Goal: Transaction & Acquisition: Purchase product/service

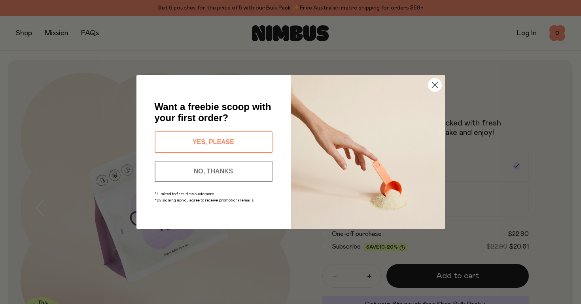
click at [233, 138] on button "YES, PLEASE" at bounding box center [214, 141] width 118 height 21
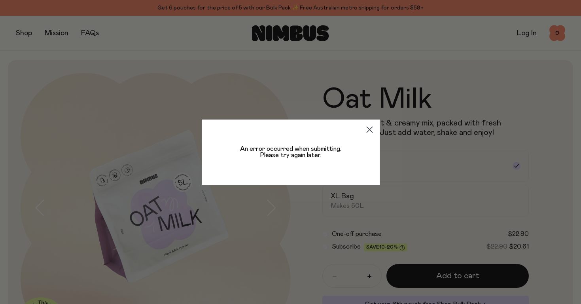
click at [365, 129] on circle "Close dialog" at bounding box center [369, 129] width 13 height 13
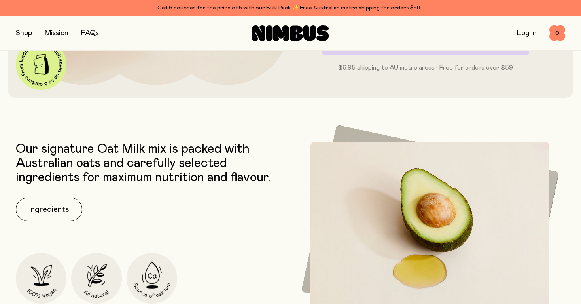
scroll to position [316, 0]
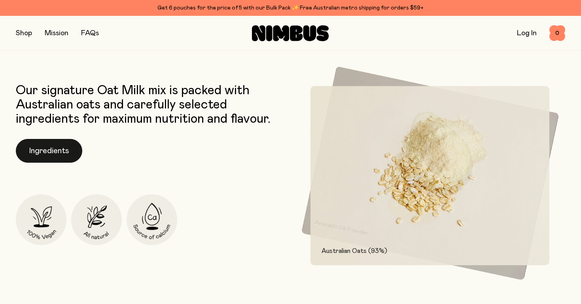
click at [53, 151] on button "Ingredients" at bounding box center [49, 151] width 66 height 24
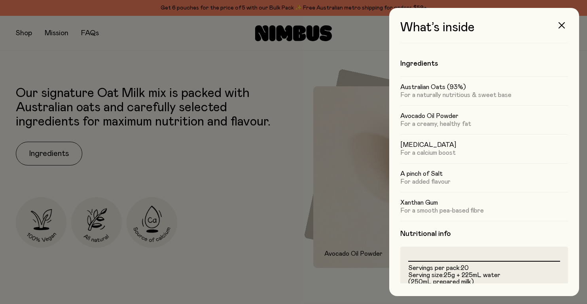
scroll to position [40, 0]
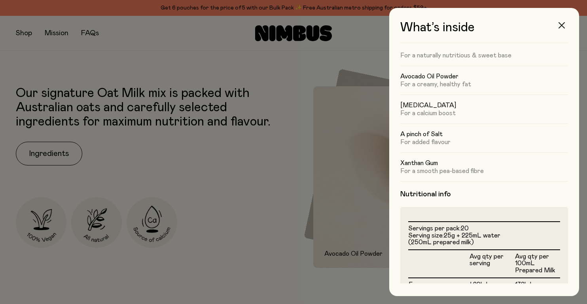
click at [559, 28] on icon "button" at bounding box center [561, 25] width 6 height 6
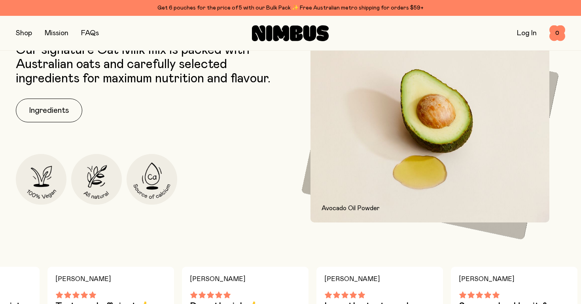
scroll to position [356, 0]
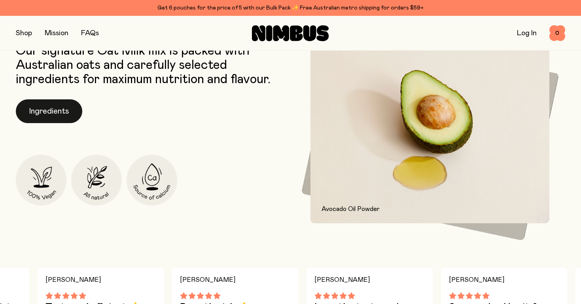
click at [30, 110] on button "Ingredients" at bounding box center [49, 111] width 66 height 24
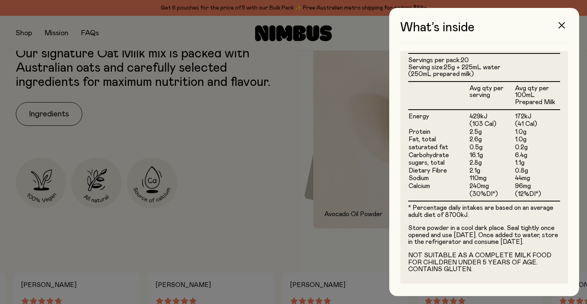
scroll to position [215, 0]
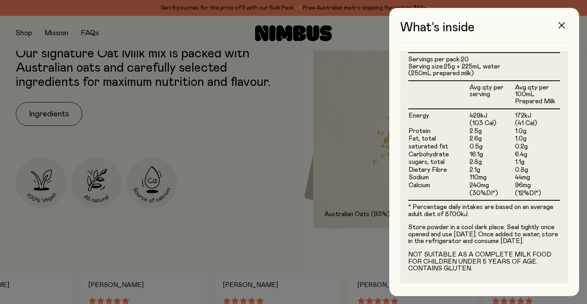
click at [563, 26] on icon "button" at bounding box center [561, 25] width 6 height 6
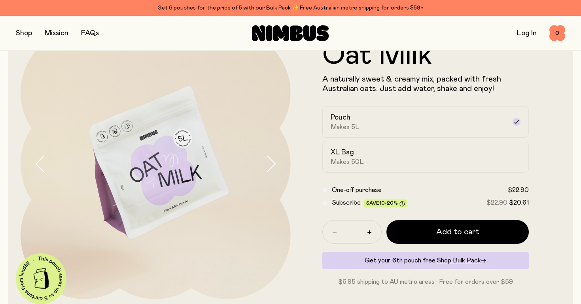
scroll to position [40, 0]
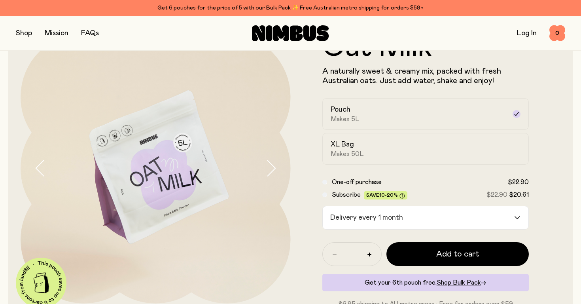
click at [391, 223] on div "Delivery every 1 month" at bounding box center [419, 217] width 192 height 23
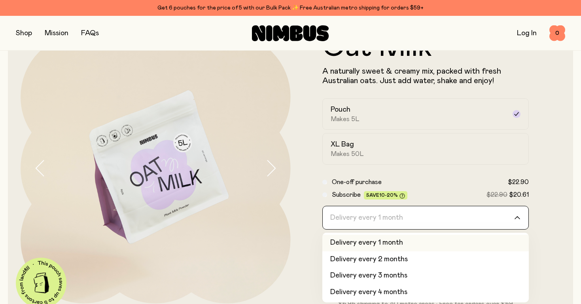
click at [390, 218] on input "Search for option" at bounding box center [420, 217] width 186 height 23
click at [294, 158] on form "Oat Milk A naturally sweet & creamy mix, packed with fresh Australian oats. Jus…" at bounding box center [426, 170] width 270 height 275
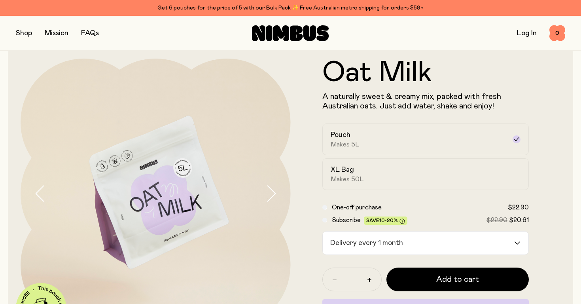
scroll to position [0, 0]
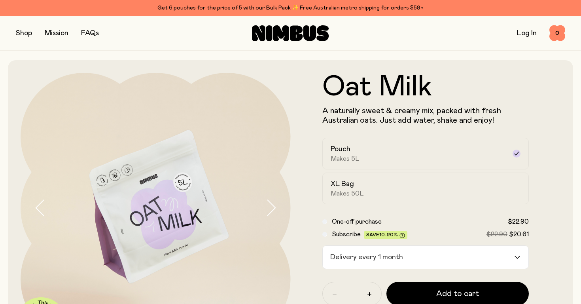
click at [26, 33] on button "button" at bounding box center [24, 33] width 16 height 11
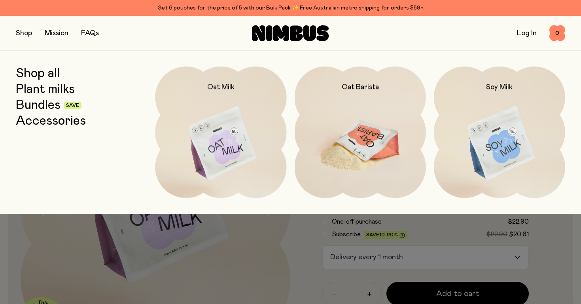
click at [364, 93] on img at bounding box center [360, 143] width 131 height 154
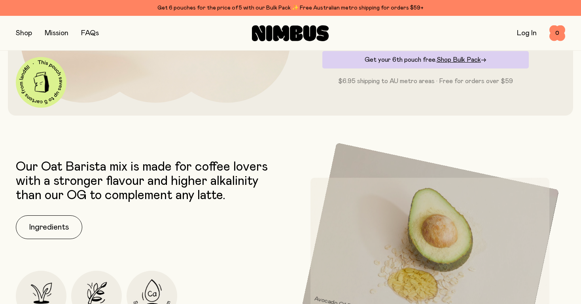
scroll to position [198, 0]
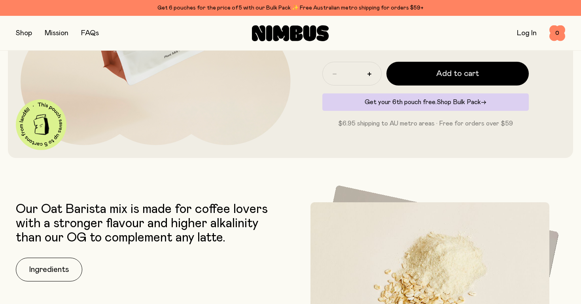
click at [469, 102] on span "Shop Bulk Pack" at bounding box center [459, 102] width 44 height 6
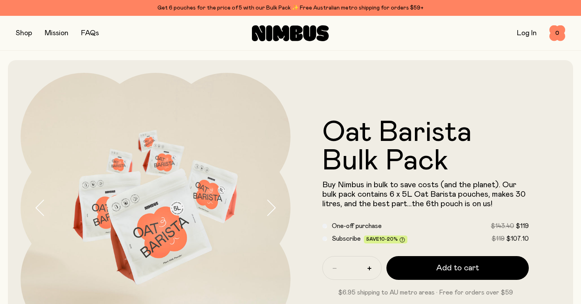
scroll to position [40, 0]
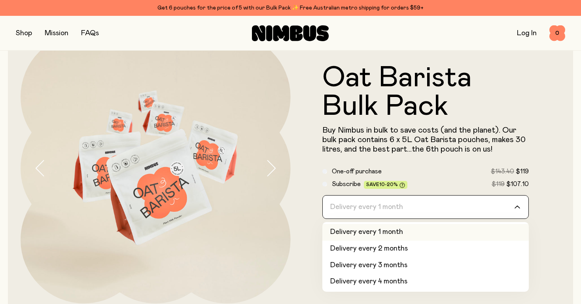
click at [333, 202] on div "Delivery every 1 month" at bounding box center [419, 206] width 192 height 23
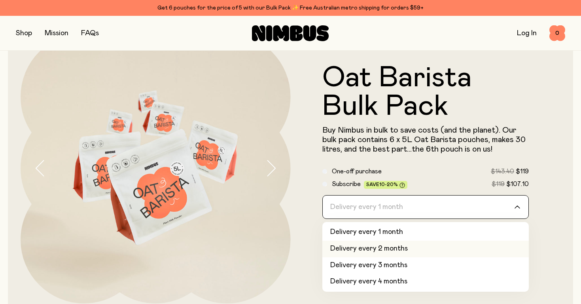
click at [354, 251] on li "Delivery every 2 months" at bounding box center [425, 248] width 207 height 17
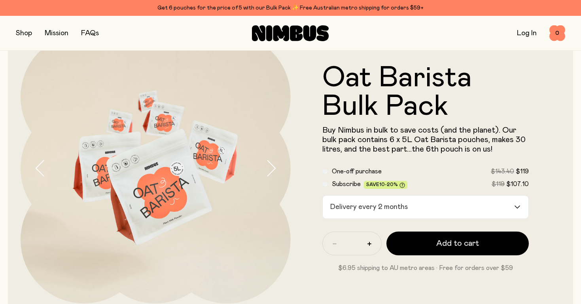
click at [367, 169] on span "One-off purchase" at bounding box center [357, 171] width 50 height 6
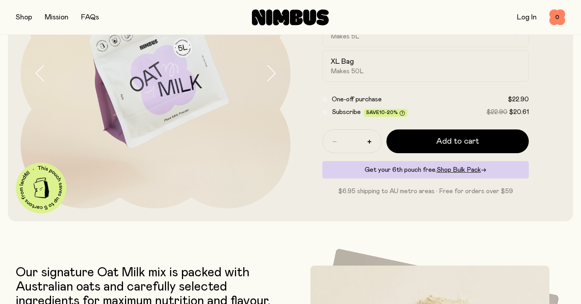
click at [275, 72] on icon "button" at bounding box center [270, 73] width 11 height 17
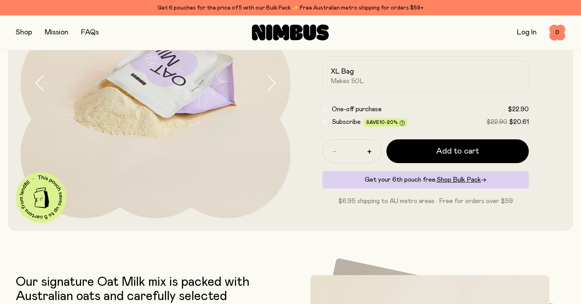
scroll to position [127, 0]
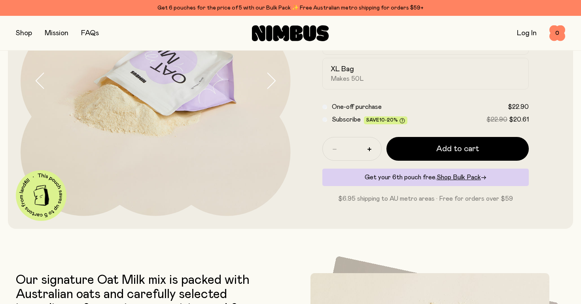
click at [270, 79] on icon "button" at bounding box center [270, 80] width 11 height 17
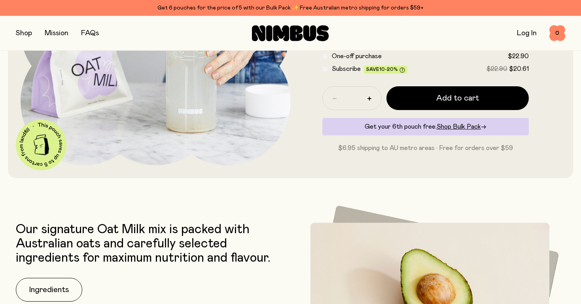
scroll to position [325, 0]
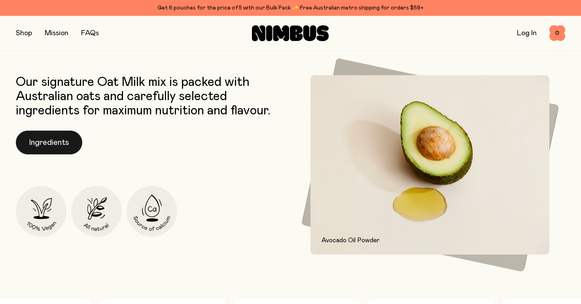
click at [54, 148] on button "Ingredients" at bounding box center [49, 143] width 66 height 24
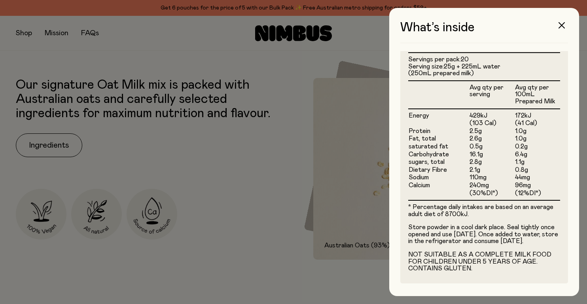
scroll to position [215, 0]
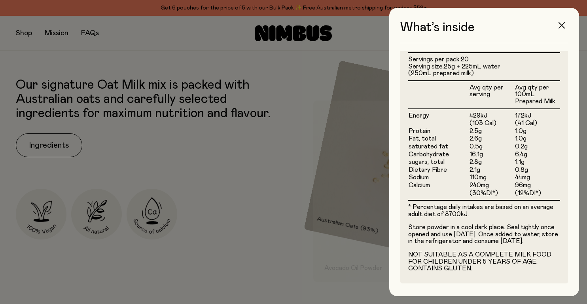
click at [566, 30] on button "button" at bounding box center [561, 25] width 19 height 19
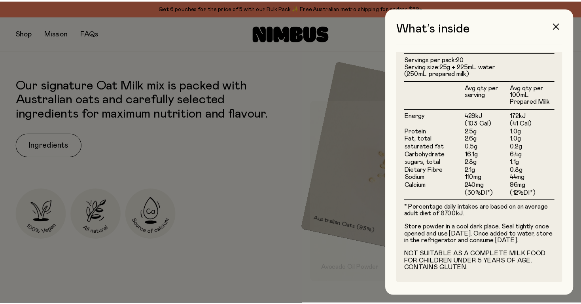
scroll to position [325, 0]
